Goal: Use online tool/utility: Utilize a website feature to perform a specific function

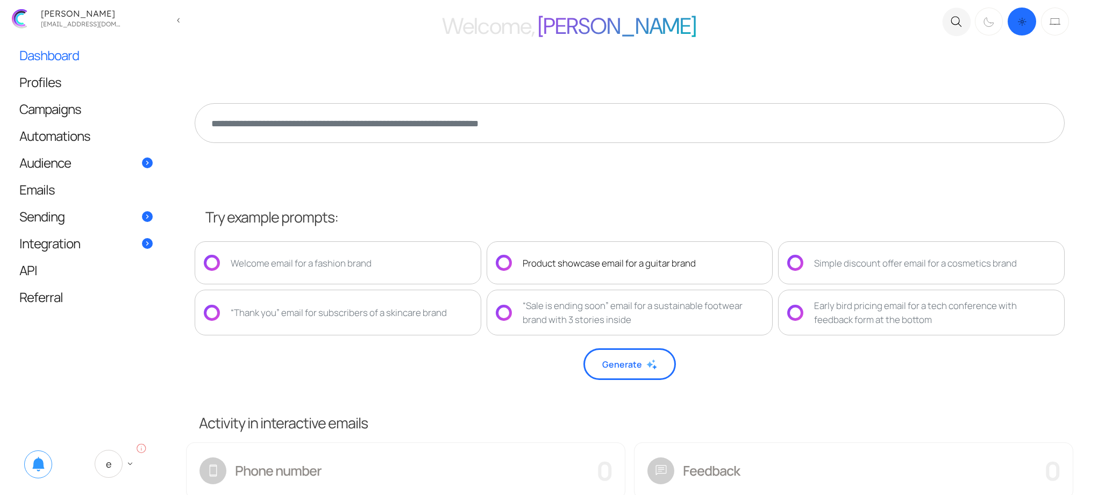
click at [592, 256] on div "Product showcase email for a guitar brand" at bounding box center [609, 263] width 173 height 14
type textarea "**********"
click at [621, 372] on button "Generate" at bounding box center [629, 364] width 92 height 32
click at [571, 248] on div "Product showcase email for a guitar brand" at bounding box center [630, 262] width 287 height 43
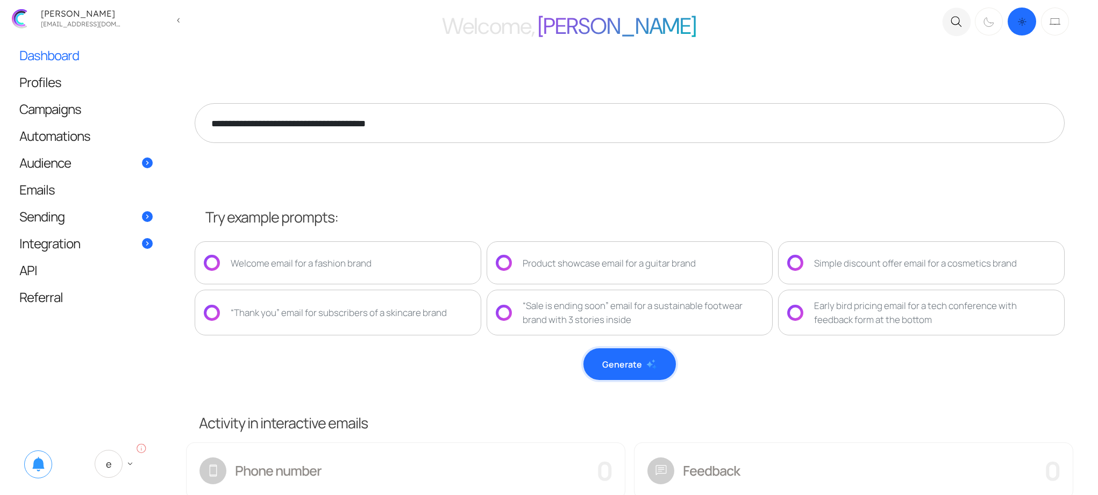
click at [656, 370] on button "Generate" at bounding box center [629, 364] width 92 height 32
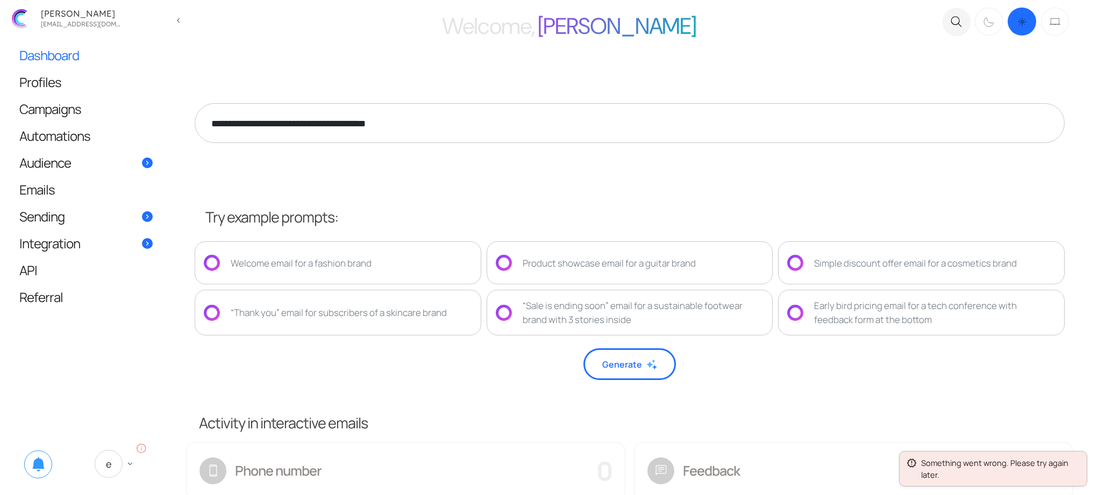
click at [749, 160] on div "**********" at bounding box center [629, 128] width 883 height 134
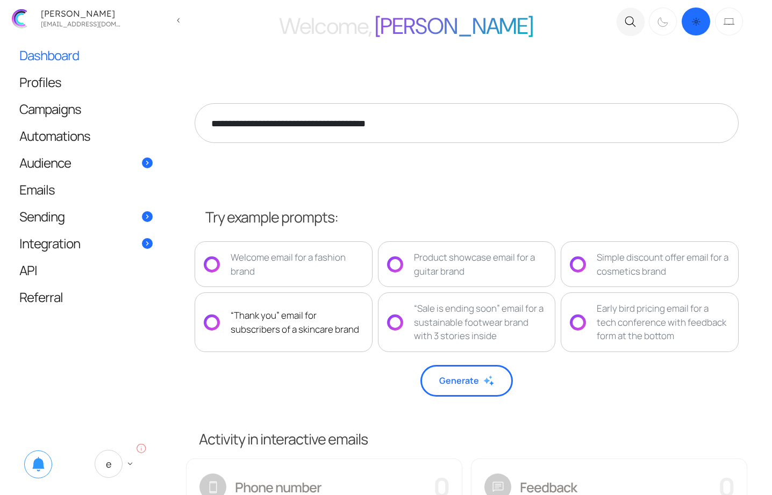
click at [315, 328] on div "“Thank you” email for subscribers of a skincare brand" at bounding box center [297, 322] width 133 height 27
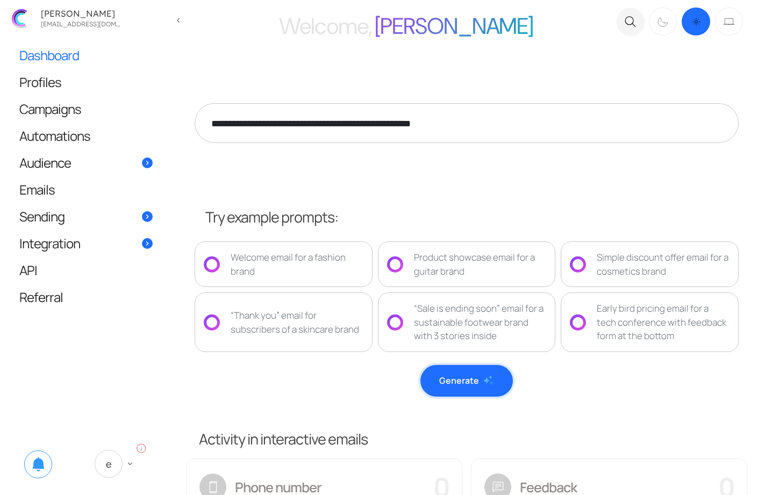
click at [455, 381] on button "Generate" at bounding box center [466, 381] width 92 height 32
click at [310, 269] on div "Welcome email for a fashion brand" at bounding box center [297, 264] width 133 height 27
type textarea "**********"
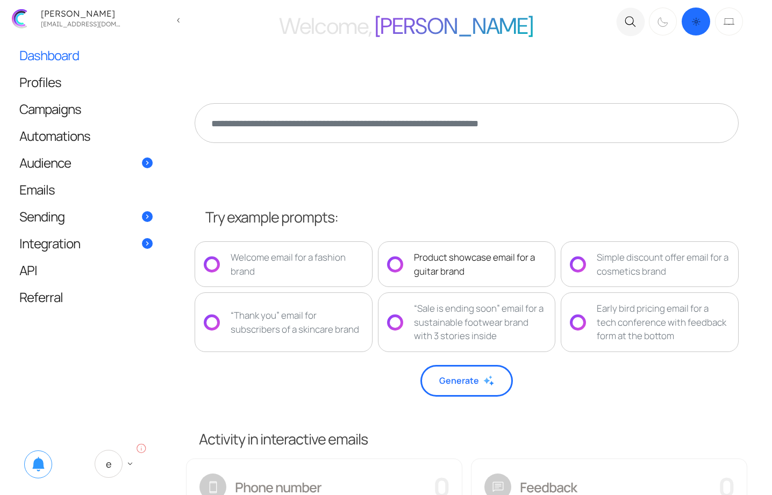
click at [498, 268] on div "Product showcase email for a guitar brand" at bounding box center [480, 264] width 133 height 27
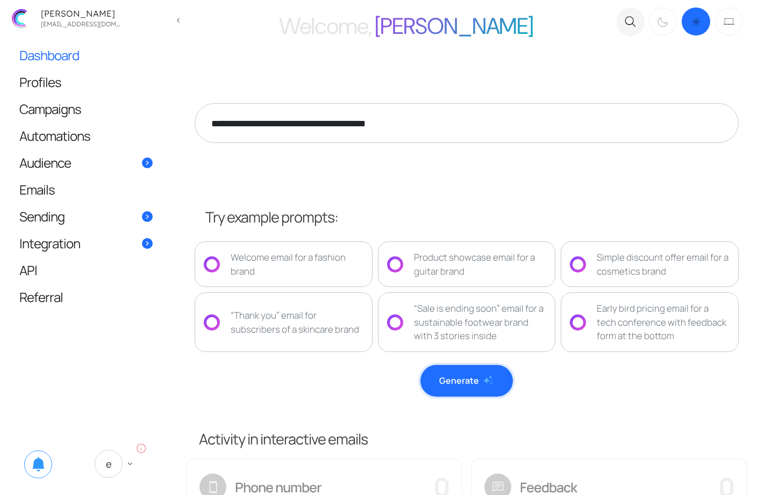
click at [485, 377] on img at bounding box center [488, 380] width 11 height 11
click at [468, 268] on div "Product showcase email for a guitar brand" at bounding box center [480, 264] width 133 height 27
click at [455, 392] on button "Generate" at bounding box center [466, 381] width 92 height 32
click at [340, 266] on div "Welcome email for a fashion brand" at bounding box center [297, 264] width 133 height 27
click at [473, 389] on button "Generate" at bounding box center [466, 381] width 92 height 32
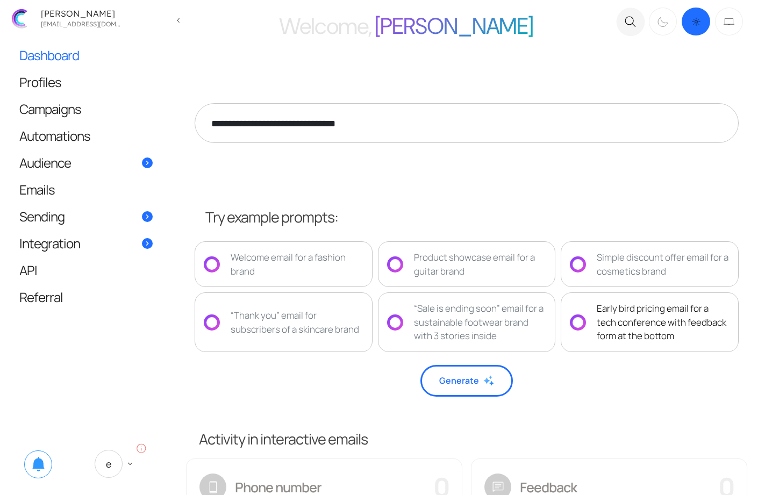
click at [604, 303] on div "Early bird pricing email for a tech conference with feedback form at the bottom" at bounding box center [663, 322] width 133 height 41
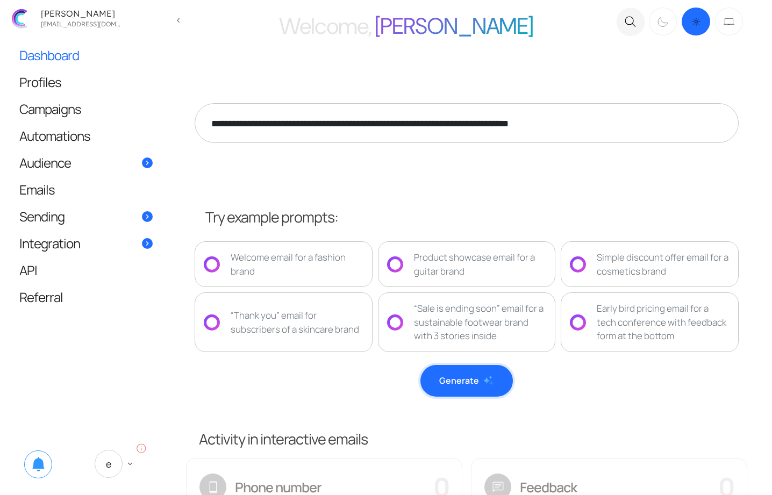
click at [464, 389] on button "Generate" at bounding box center [466, 381] width 92 height 32
click at [484, 283] on div "Product showcase email for a guitar brand" at bounding box center [467, 264] width 178 height 46
click at [484, 394] on button "Generate" at bounding box center [466, 381] width 92 height 32
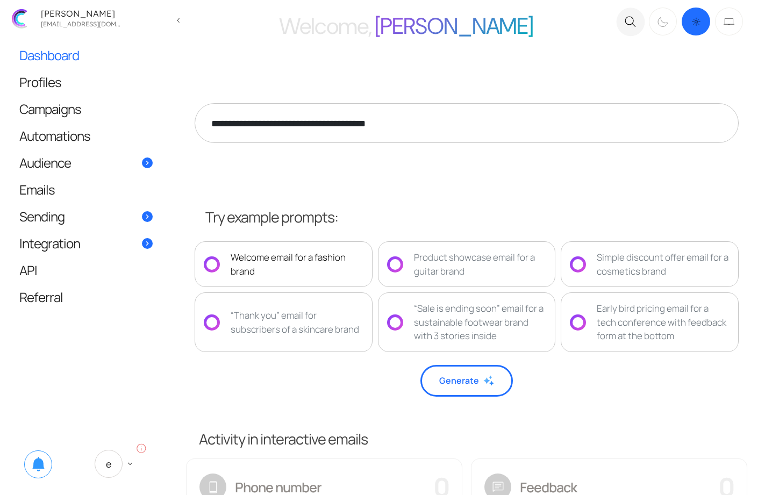
click at [311, 259] on div "Welcome email for a fashion brand" at bounding box center [297, 264] width 133 height 27
type textarea "**********"
click at [483, 375] on img at bounding box center [488, 380] width 11 height 11
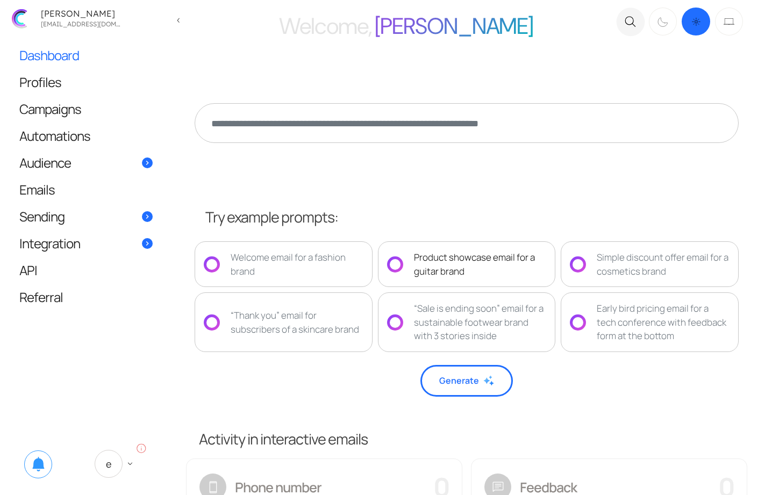
click at [464, 279] on div "Product showcase email for a guitar brand" at bounding box center [467, 264] width 178 height 46
type textarea "**********"
click at [472, 254] on div "Product showcase email for a guitar brand" at bounding box center [480, 264] width 133 height 27
type textarea "**********"
click at [472, 373] on button "Generate" at bounding box center [466, 381] width 92 height 32
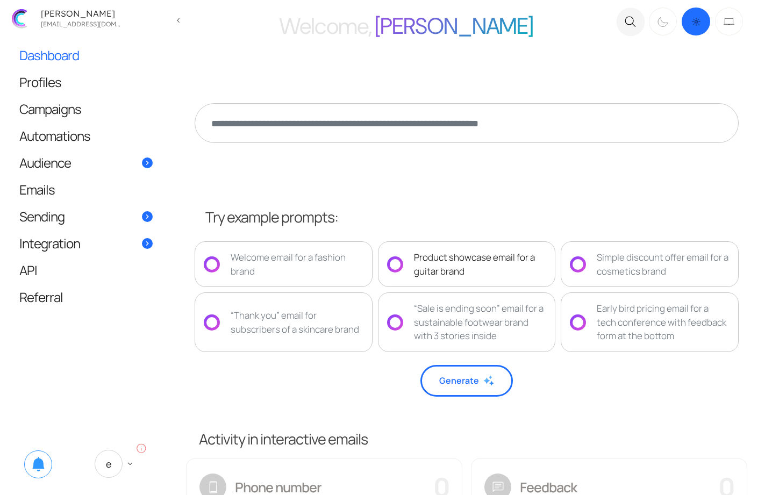
click at [530, 258] on div "Product showcase email for a guitar brand" at bounding box center [480, 264] width 133 height 27
type textarea "**********"
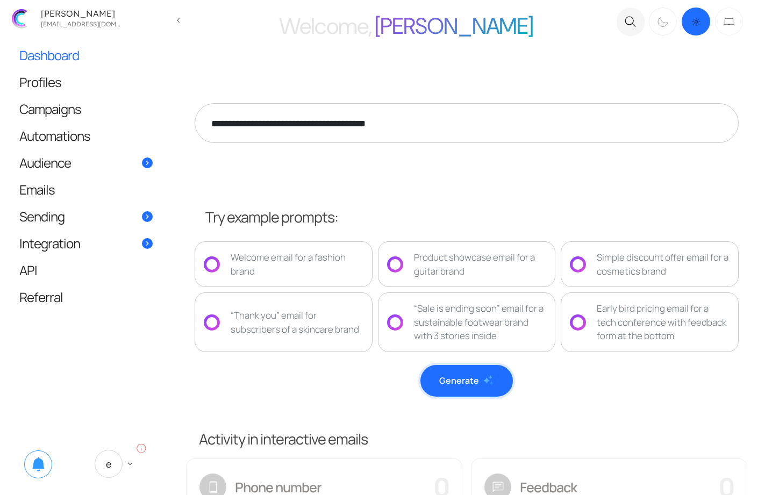
click at [479, 383] on button "Generate" at bounding box center [466, 381] width 92 height 32
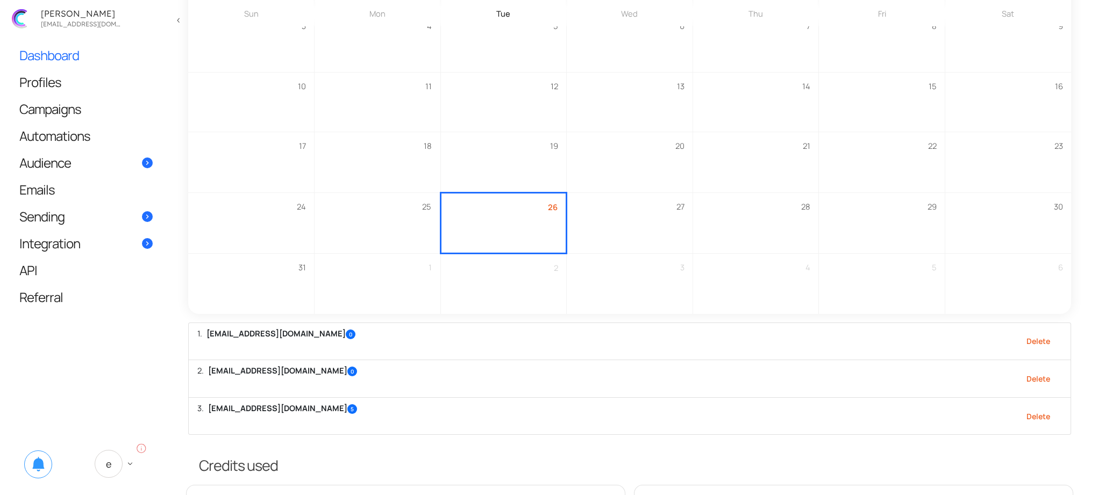
scroll to position [890, 0]
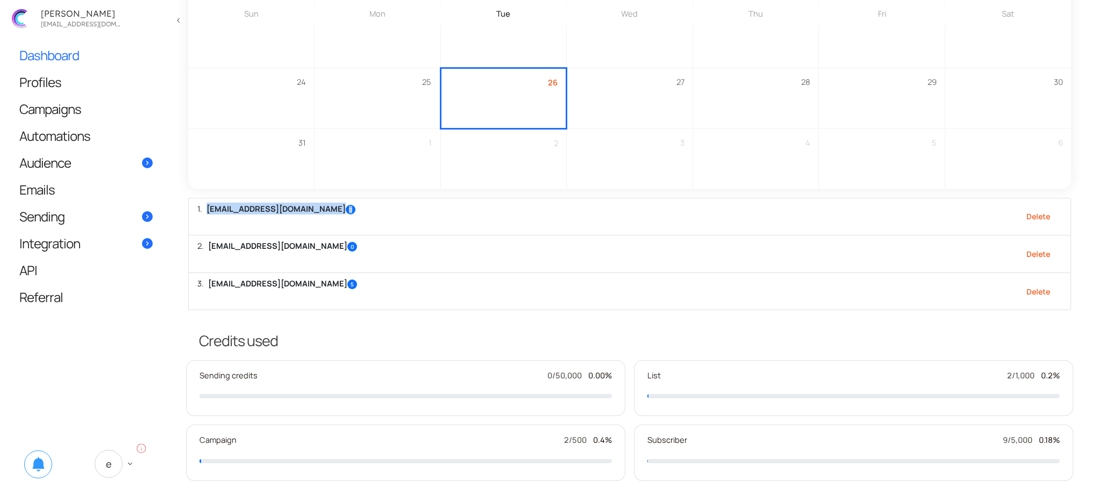
drag, startPoint x: 330, startPoint y: 214, endPoint x: 204, endPoint y: 202, distance: 126.4
click at [204, 202] on li "eugeniy.work.5@gmail.com 0 Delete" at bounding box center [629, 217] width 883 height 38
click at [216, 206] on div "eugeniy.work.5@gmail.com 0" at bounding box center [280, 209] width 149 height 12
drag, startPoint x: 209, startPoint y: 205, endPoint x: 373, endPoint y: 297, distance: 188.3
click at [373, 297] on ol "eugeniy.work.5@gmail.com 0 Delete zhekan.zhutnik@gmail.com 0 Delete mynew@conta…" at bounding box center [629, 254] width 883 height 113
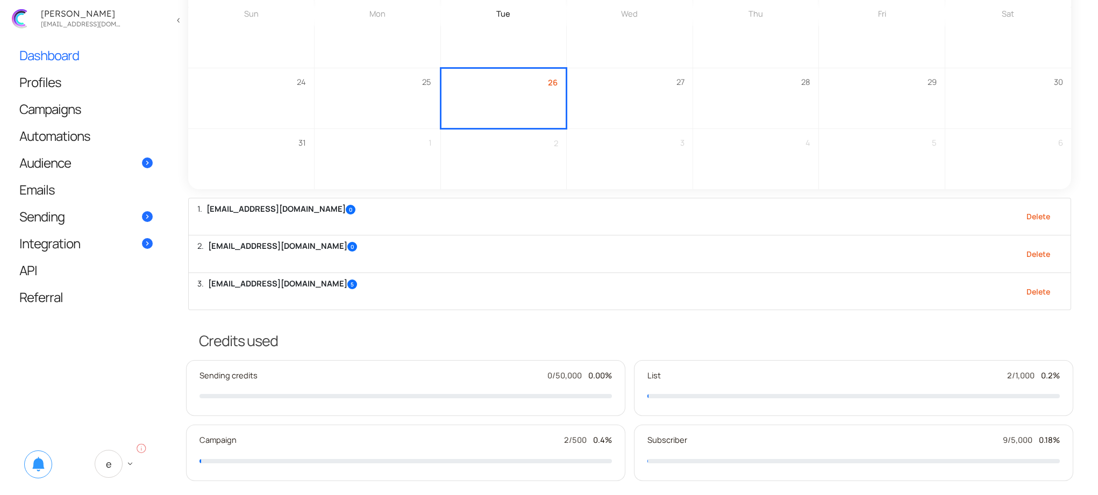
click at [333, 296] on li "mynew@contact.com 5 Delete" at bounding box center [629, 292] width 883 height 38
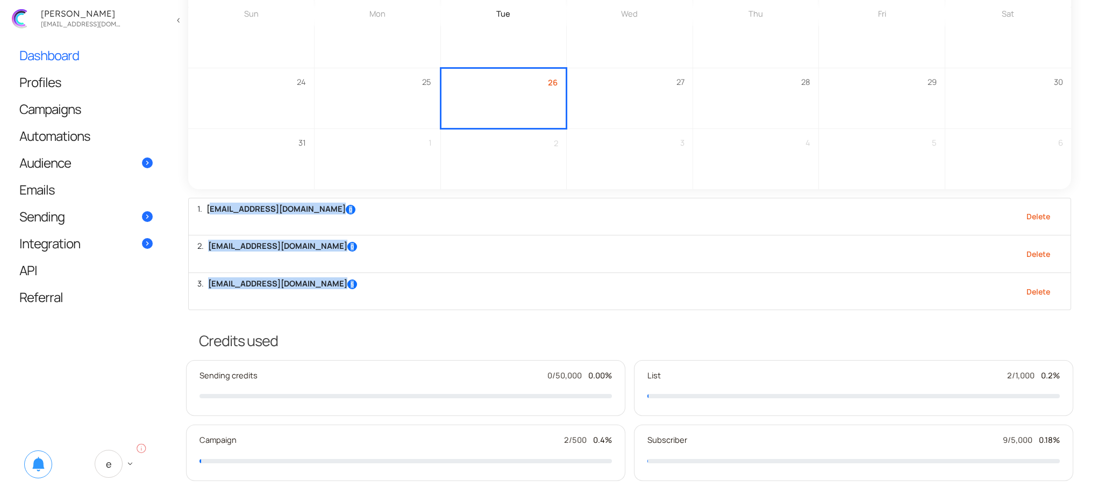
drag, startPoint x: 308, startPoint y: 284, endPoint x: 213, endPoint y: 208, distance: 121.6
click at [213, 208] on ol "eugeniy.work.5@gmail.com 0 Delete zhekan.zhutnik@gmail.com 0 Delete mynew@conta…" at bounding box center [629, 254] width 883 height 113
click at [226, 211] on div "eugeniy.work.5@gmail.com 0" at bounding box center [280, 209] width 149 height 12
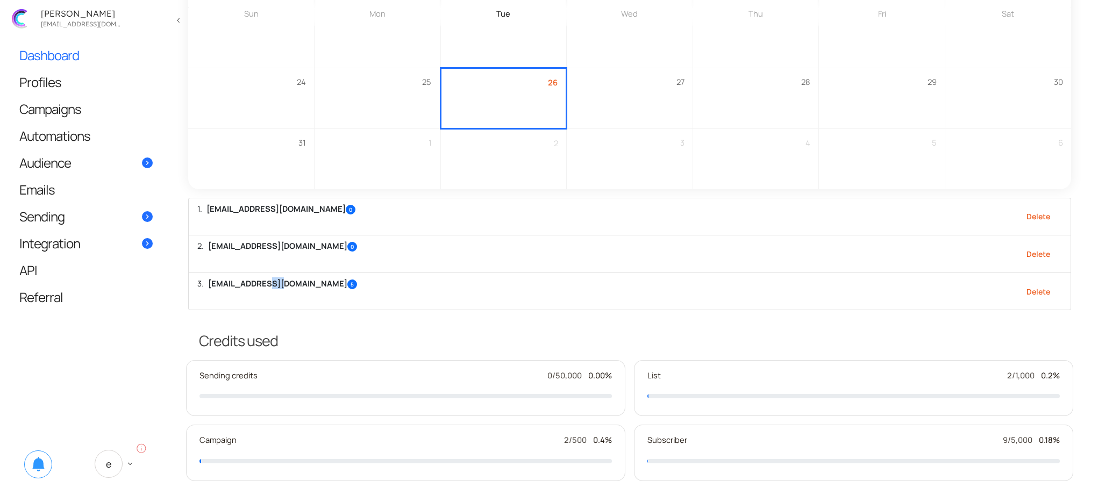
drag, startPoint x: 272, startPoint y: 282, endPoint x: 298, endPoint y: 283, distance: 26.9
click at [297, 283] on div "mynew@contact.com 5" at bounding box center [282, 283] width 149 height 12
click at [309, 283] on li "mynew@contact.com 5 Delete" at bounding box center [629, 292] width 883 height 38
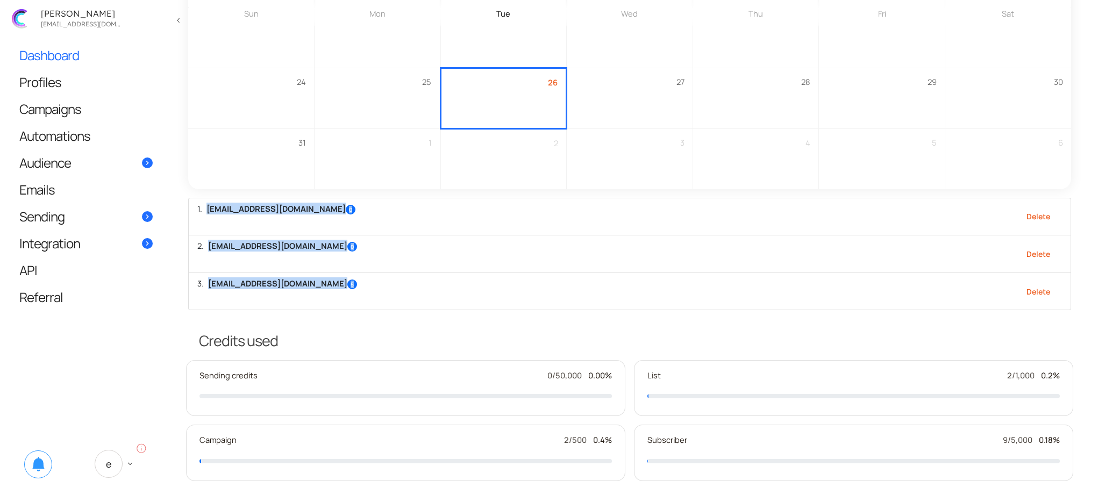
drag, startPoint x: 300, startPoint y: 282, endPoint x: 201, endPoint y: 212, distance: 121.1
click at [201, 212] on ol "eugeniy.work.5@gmail.com 0 Delete zhekan.zhutnik@gmail.com 0 Delete mynew@conta…" at bounding box center [629, 254] width 883 height 113
click at [264, 212] on li "eugeniy.work.5@gmail.com 0 Delete" at bounding box center [629, 217] width 883 height 38
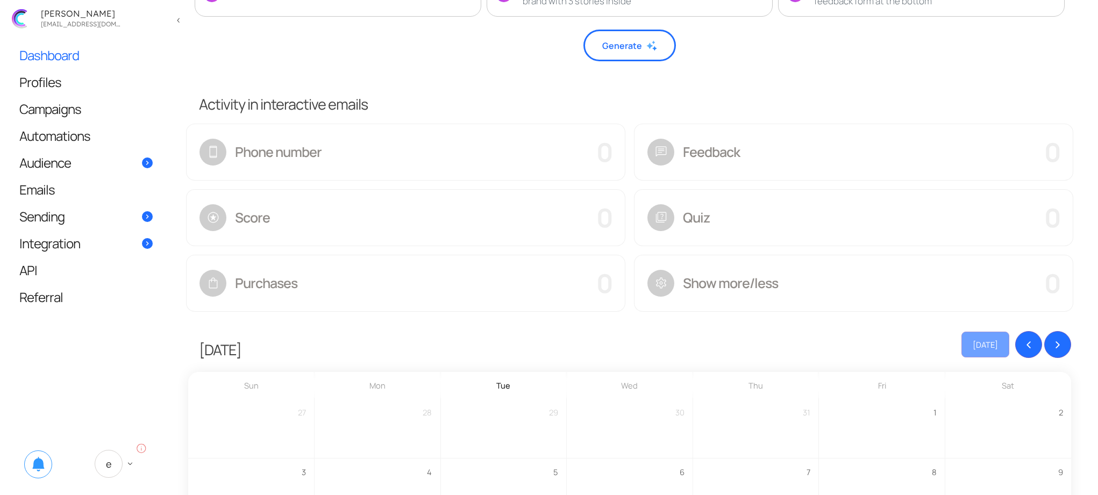
scroll to position [0, 0]
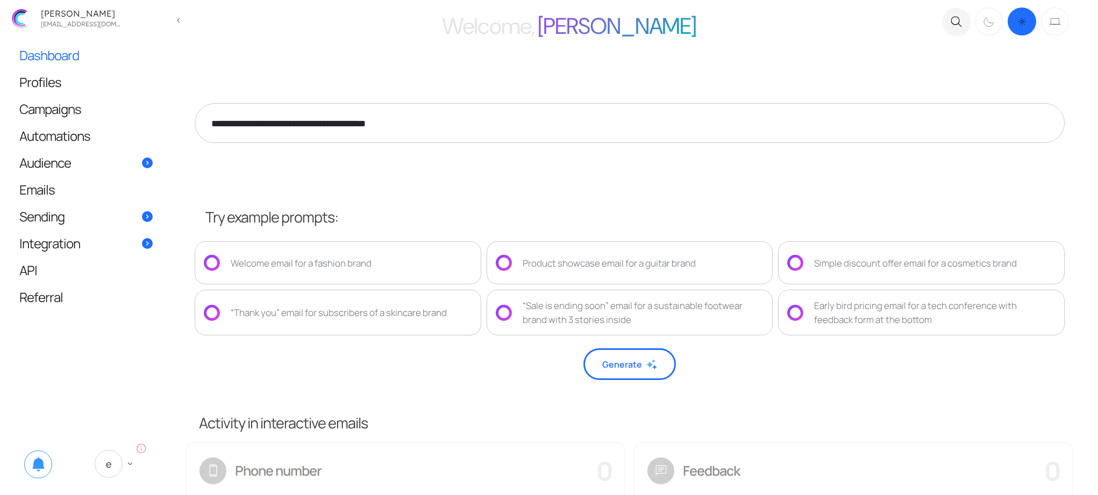
click at [497, 404] on div "Activity in interactive emails" at bounding box center [630, 419] width 896 height 37
click at [1055, 25] on icon "Dark mode switcher" at bounding box center [1055, 21] width 11 height 16
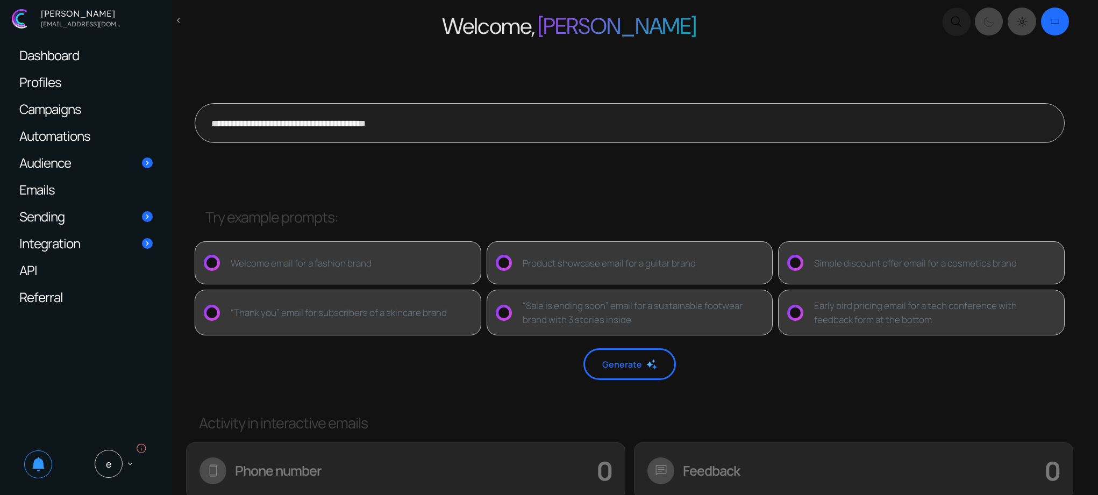
click at [98, 110] on link "Campaigns" at bounding box center [86, 109] width 155 height 26
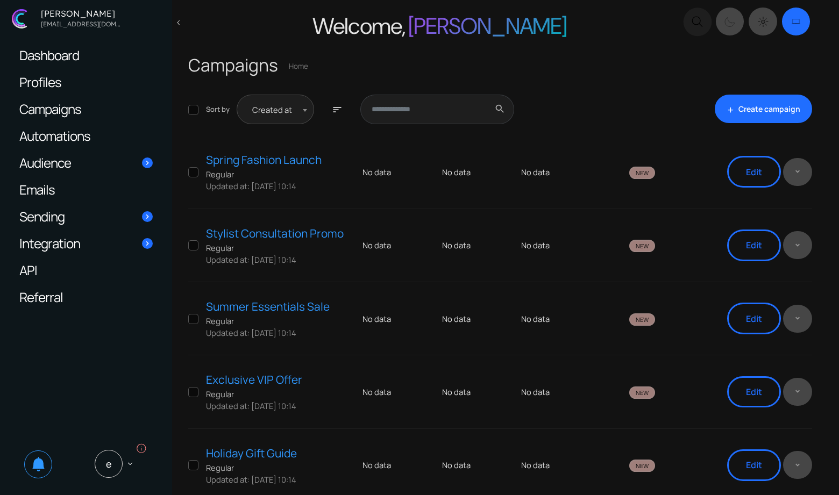
click at [78, 52] on span "Dashboard" at bounding box center [49, 54] width 60 height 11
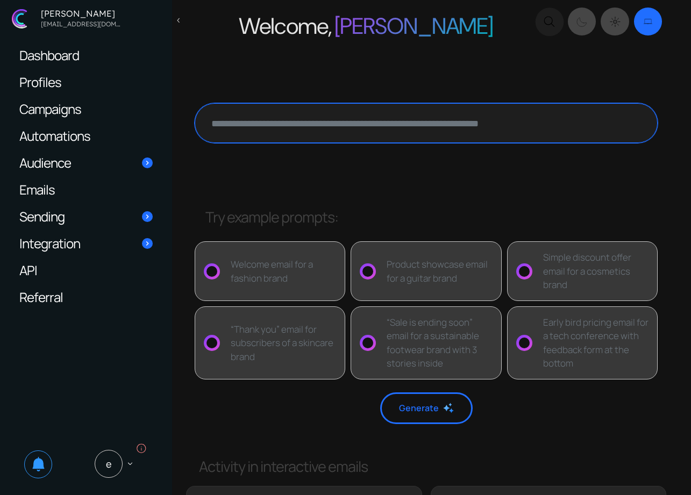
click at [425, 126] on textarea at bounding box center [426, 123] width 463 height 40
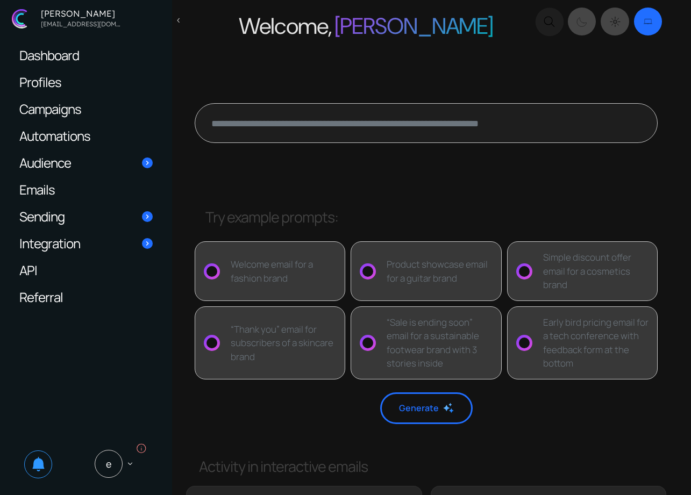
click at [415, 165] on div at bounding box center [426, 128] width 476 height 134
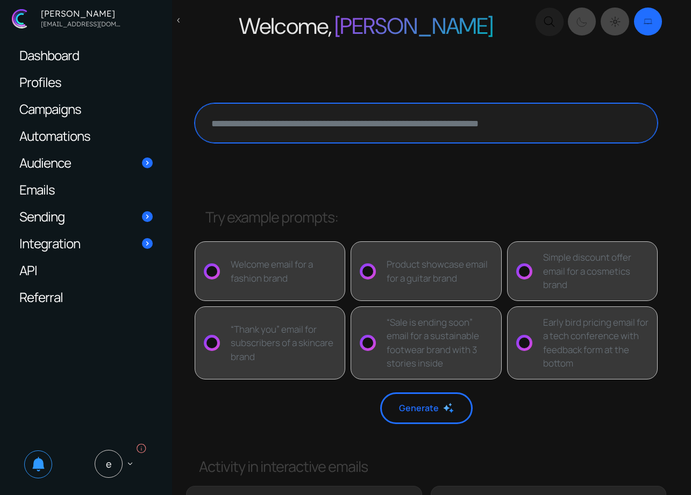
click at [382, 139] on textarea at bounding box center [426, 123] width 463 height 40
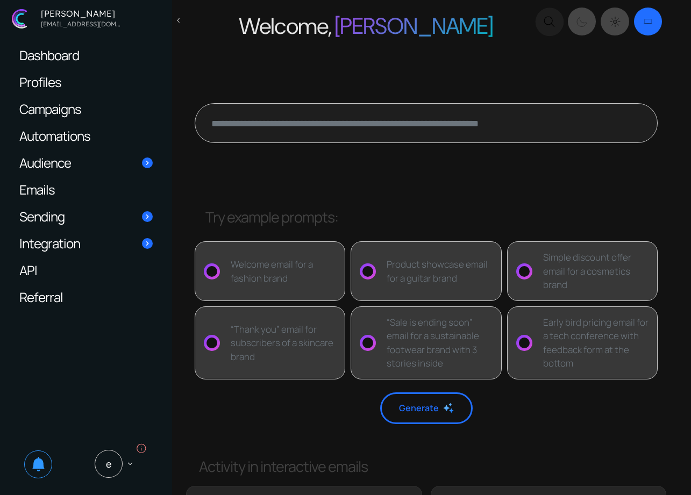
click at [411, 183] on div at bounding box center [426, 128] width 476 height 134
click at [533, 179] on div at bounding box center [426, 128] width 476 height 134
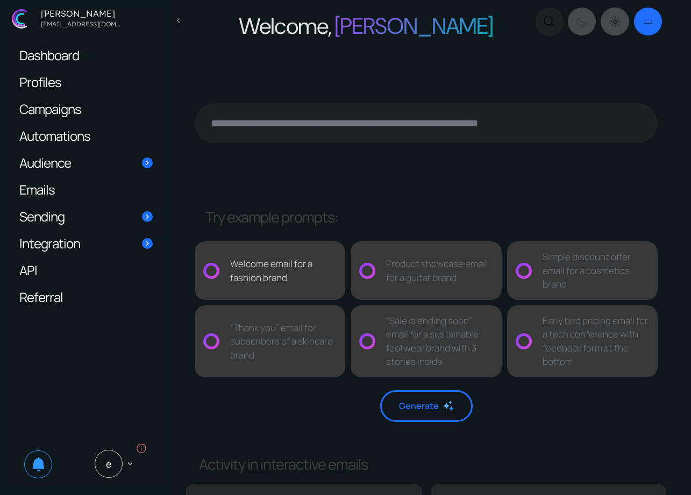
click at [280, 280] on div "Welcome email for a fashion brand" at bounding box center [283, 270] width 106 height 27
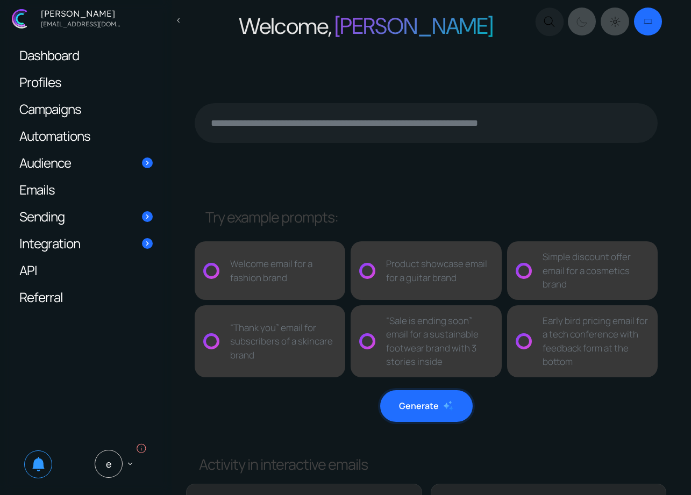
click at [427, 403] on button "Generate" at bounding box center [426, 406] width 92 height 32
